Goal: Check status: Check status

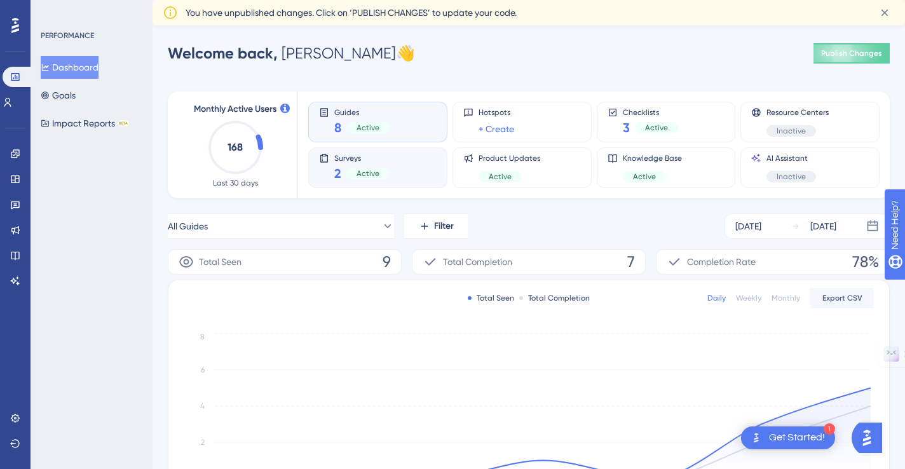
click at [388, 158] on div "Surveys 2 Active" at bounding box center [378, 167] width 118 height 29
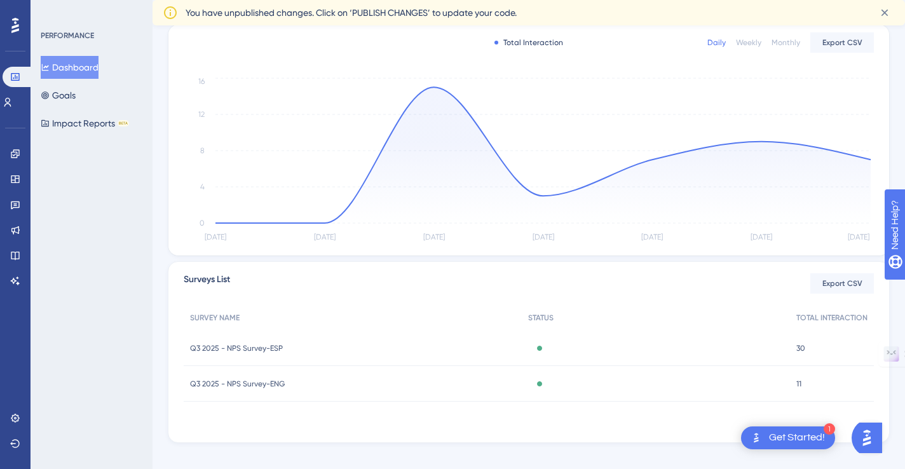
scroll to position [270, 0]
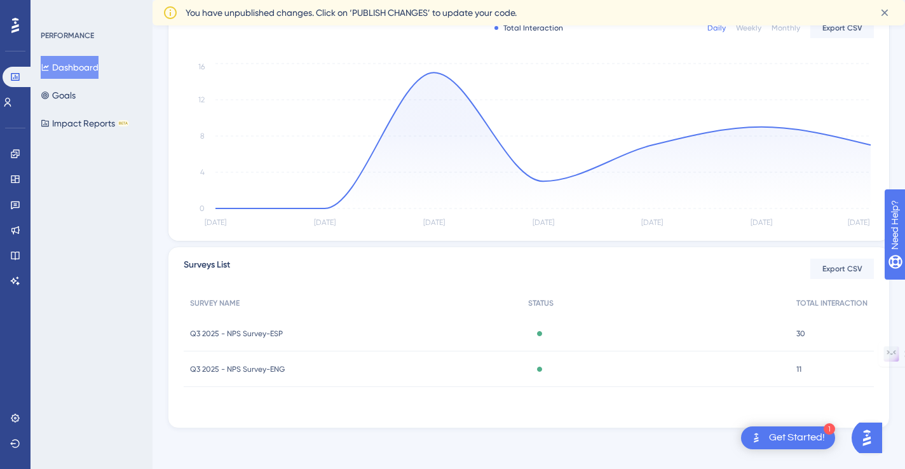
click at [267, 330] on span "Q3 2025 - NPS Survey-ESP" at bounding box center [236, 333] width 93 height 10
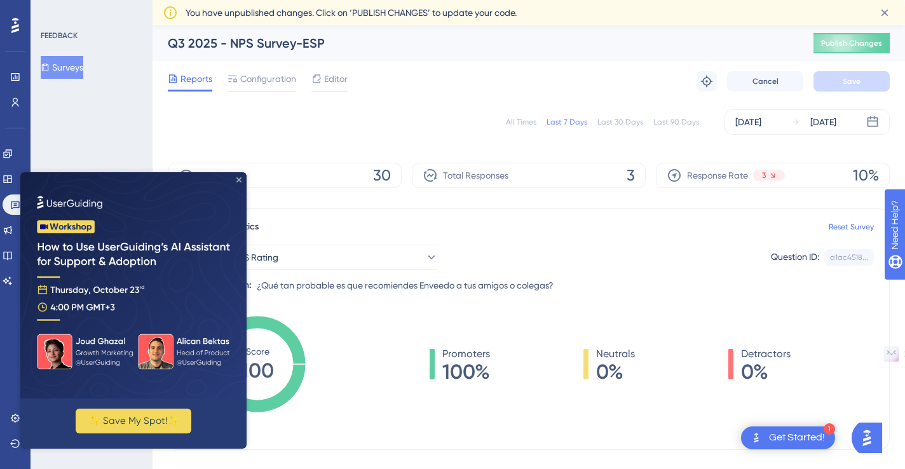
click at [239, 180] on icon "Close Preview" at bounding box center [238, 179] width 5 height 5
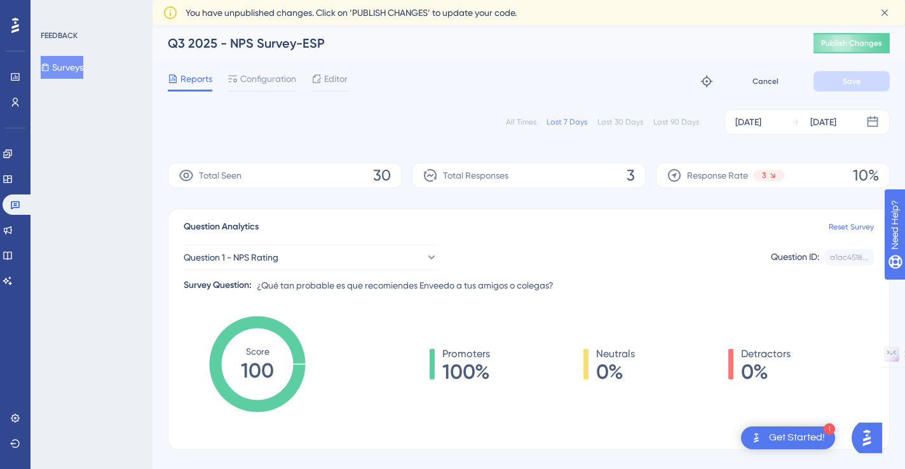
scroll to position [270, 0]
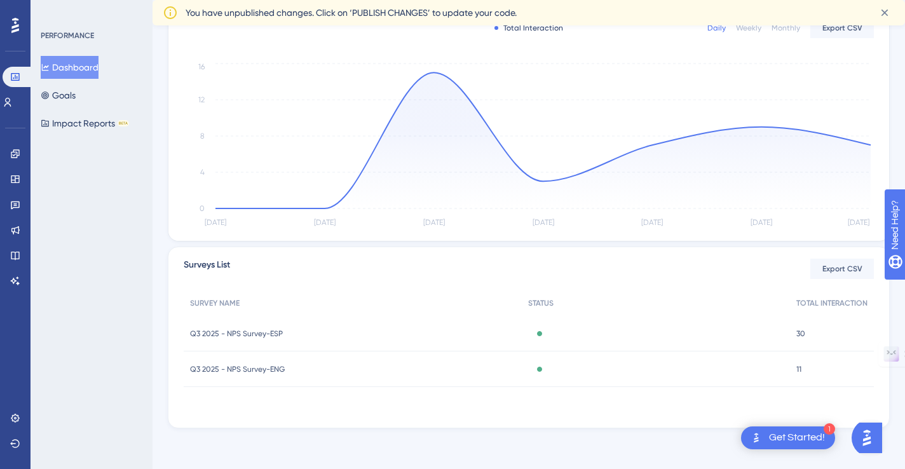
click at [274, 364] on span "Q3 2025 - NPS Survey-ENG" at bounding box center [237, 369] width 95 height 10
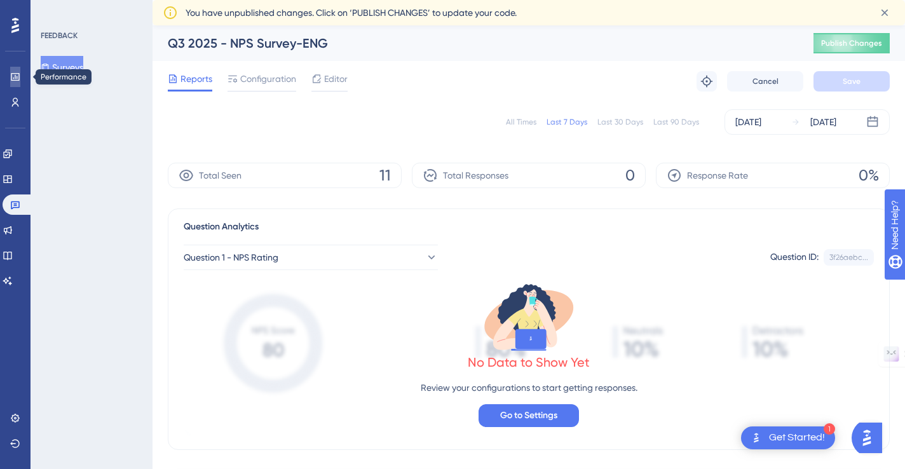
click at [16, 74] on icon at bounding box center [15, 77] width 10 height 10
